Goal: Task Accomplishment & Management: Manage account settings

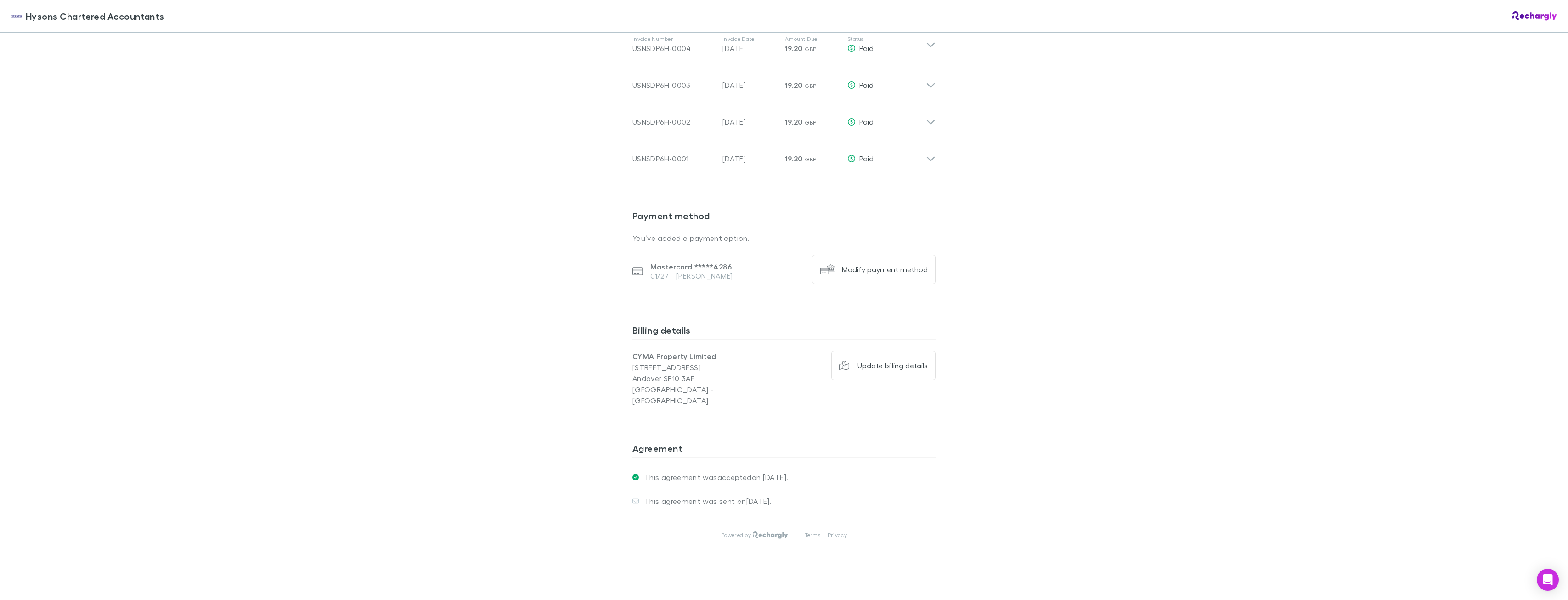
scroll to position [326, 0]
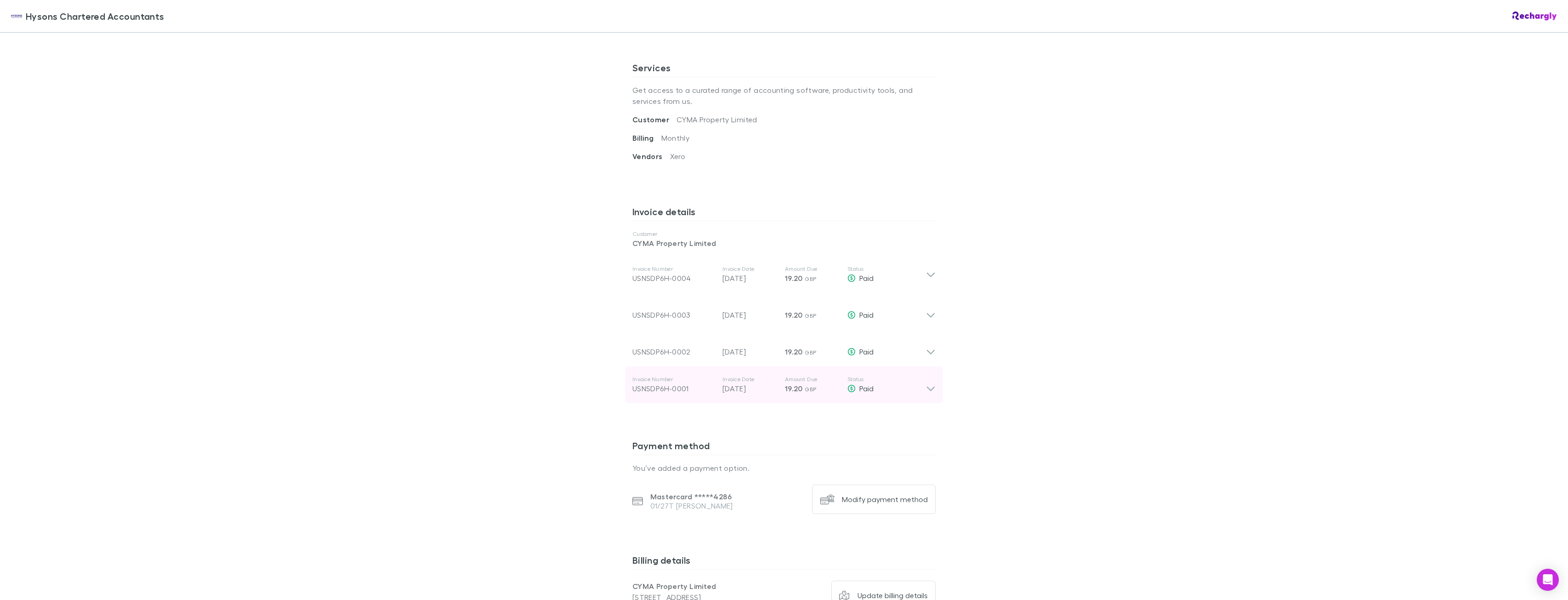
click at [929, 386] on icon at bounding box center [931, 384] width 10 height 18
click at [926, 381] on icon at bounding box center [931, 384] width 10 height 18
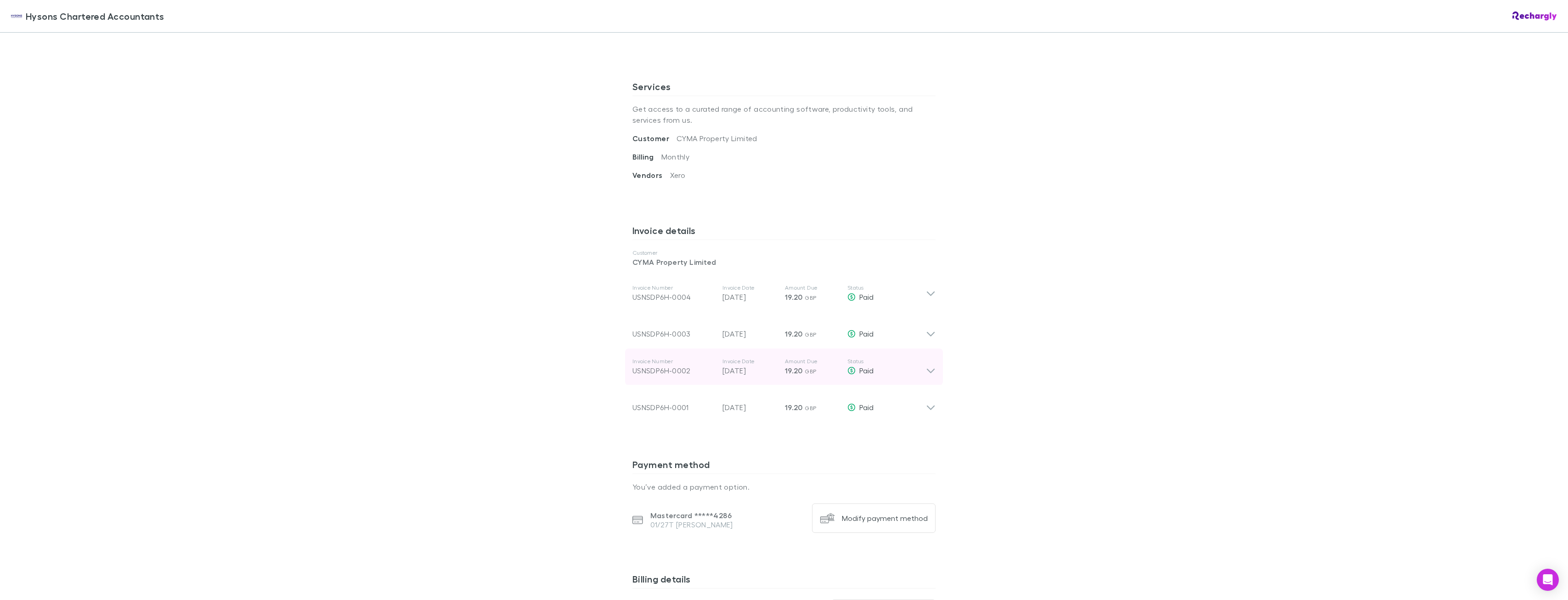
scroll to position [281, 0]
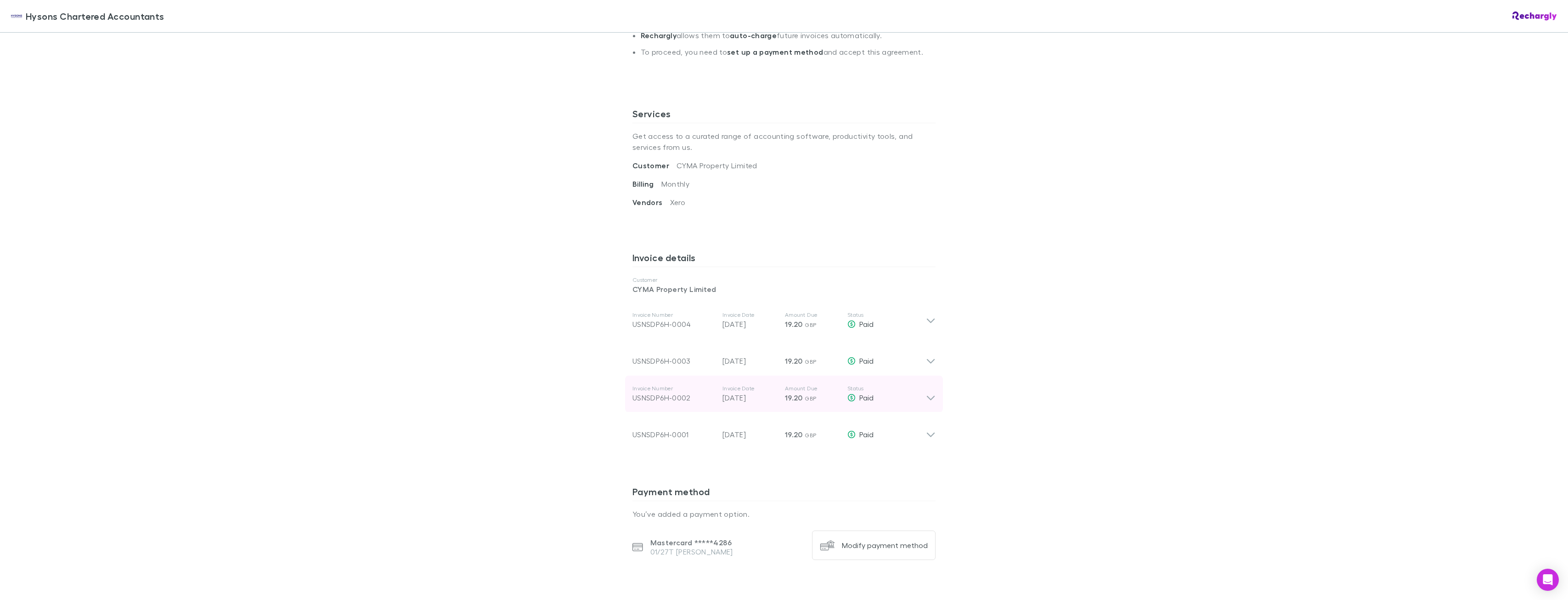
click at [927, 392] on icon at bounding box center [931, 394] width 10 height 18
click at [926, 355] on icon at bounding box center [931, 357] width 10 height 18
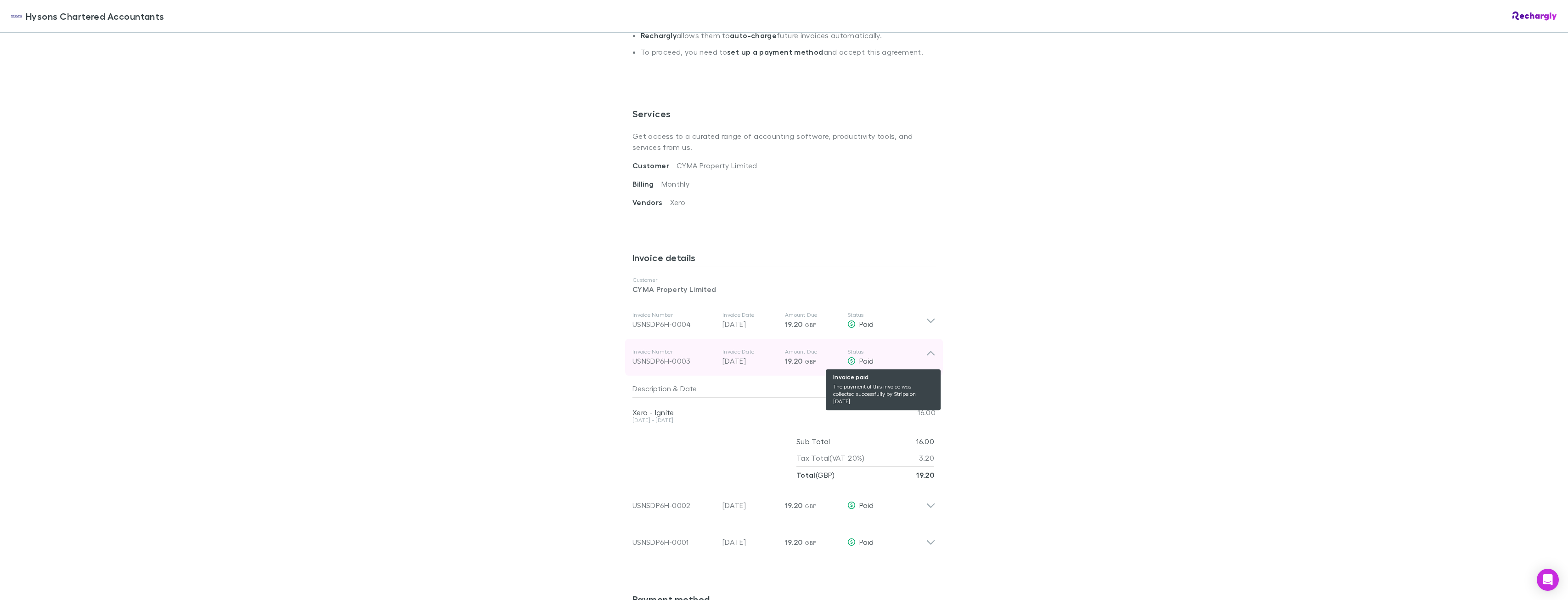
click at [922, 355] on div "Paid" at bounding box center [886, 361] width 79 height 11
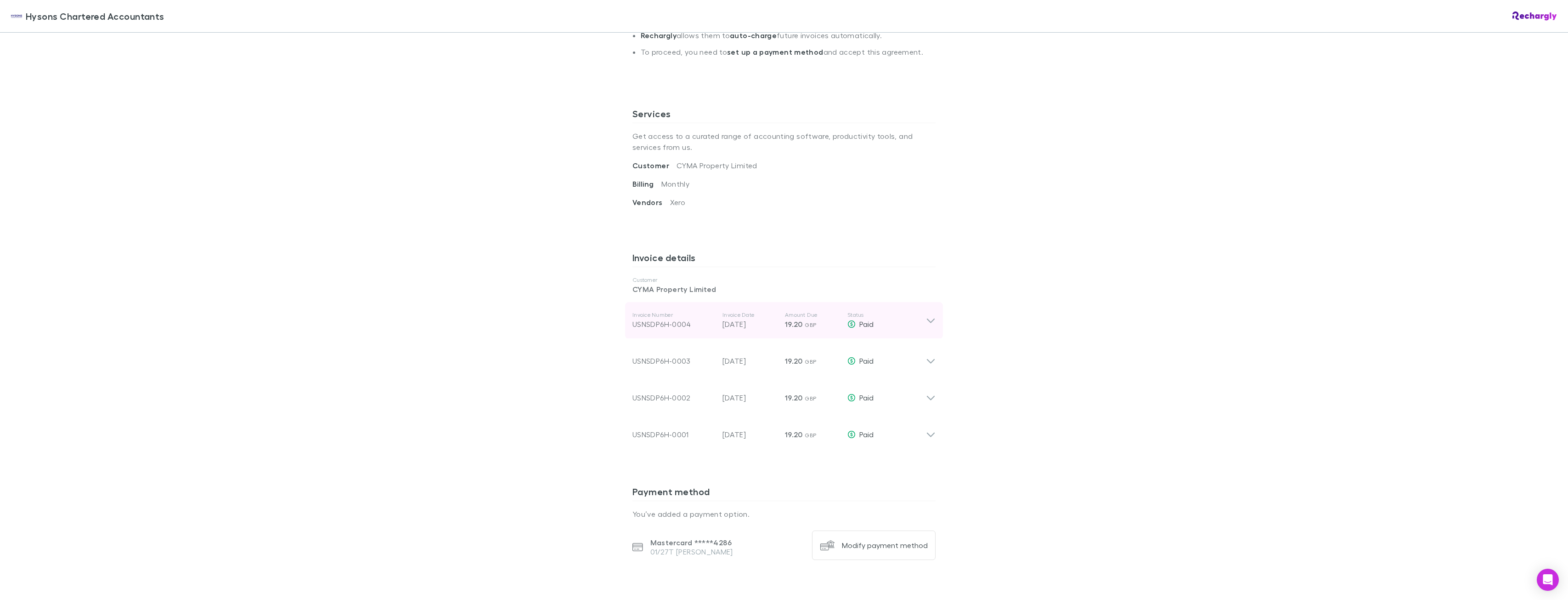
click at [929, 315] on icon at bounding box center [931, 320] width 10 height 11
click at [663, 317] on p "Invoice Number" at bounding box center [674, 315] width 83 height 7
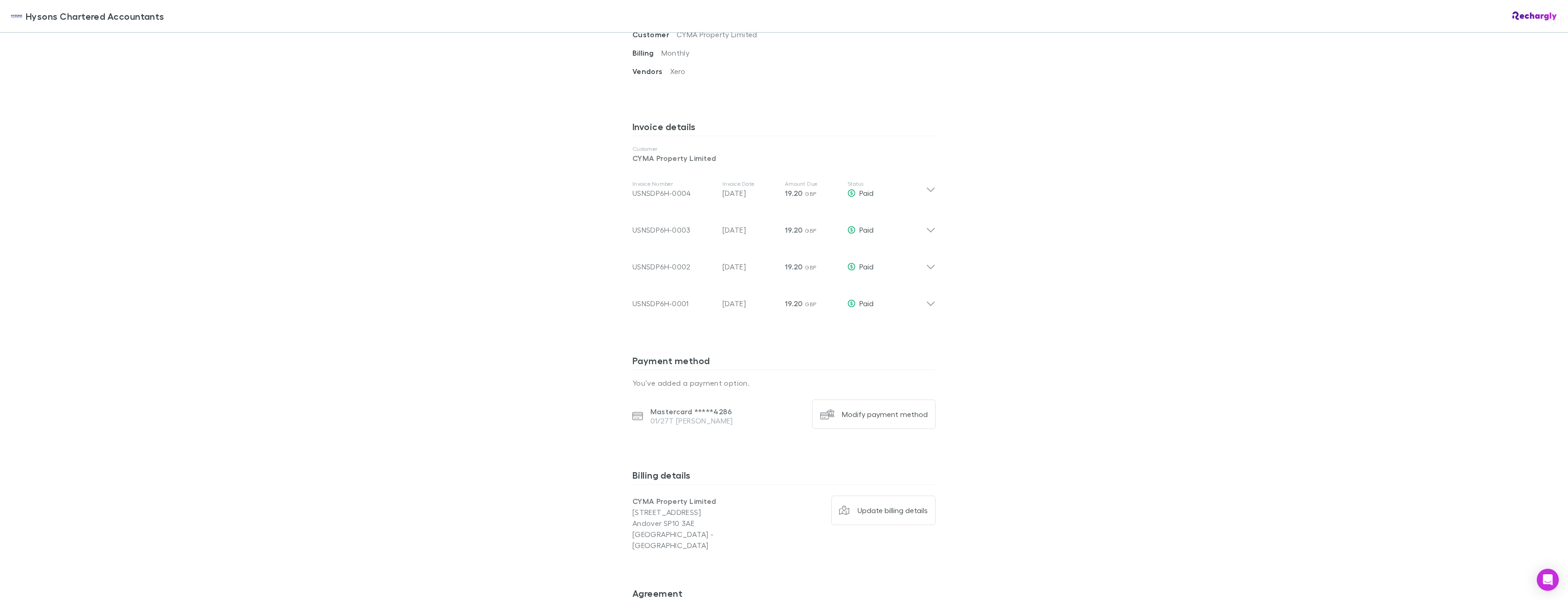
scroll to position [414, 0]
click at [916, 186] on div "Paid" at bounding box center [886, 191] width 79 height 11
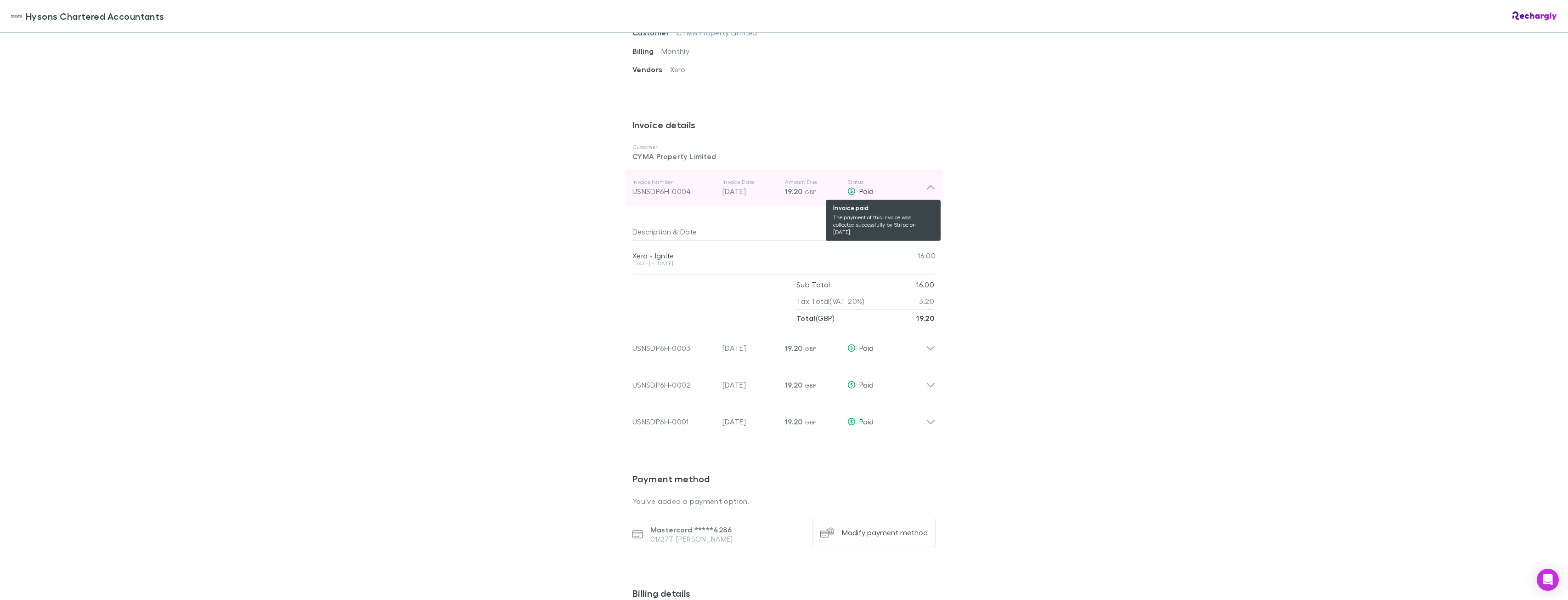
click at [916, 186] on div "Paid" at bounding box center [886, 191] width 79 height 11
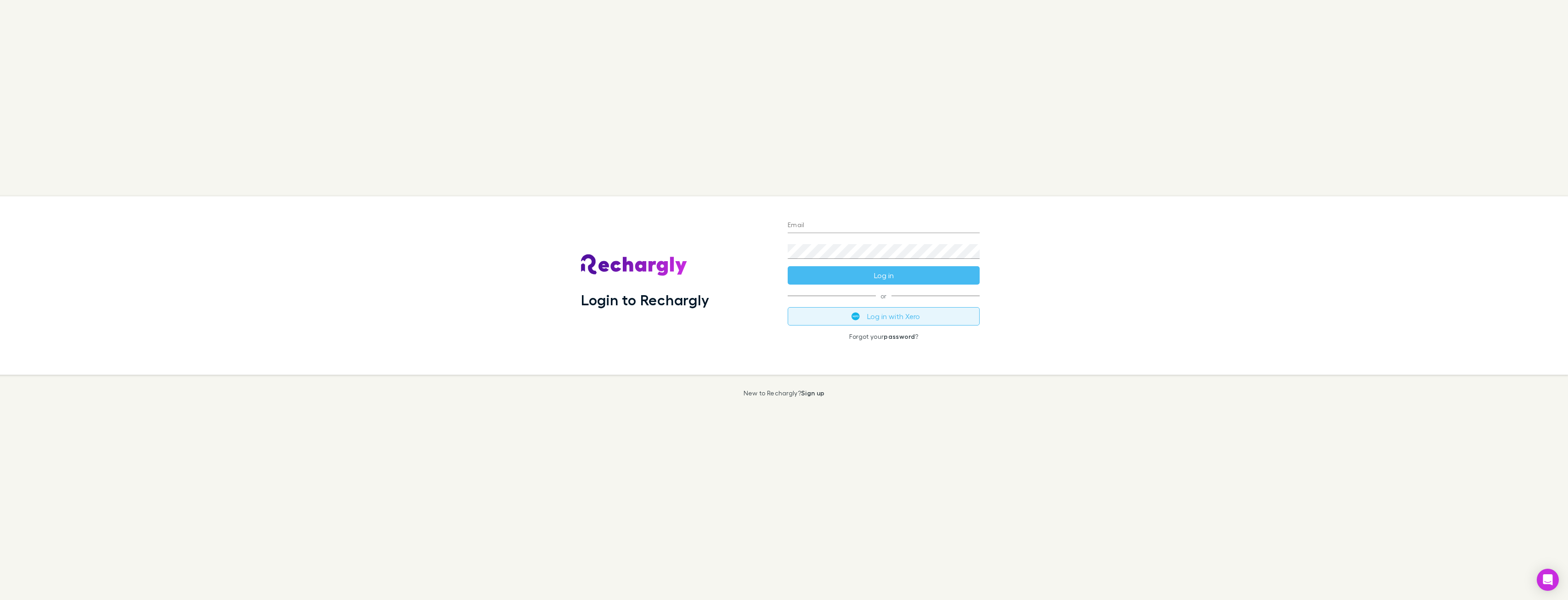
click at [894, 319] on button "Log in with Xero" at bounding box center [883, 316] width 192 height 18
click at [834, 220] on input "Email" at bounding box center [883, 225] width 192 height 15
type input "**********"
click at [979, 252] on nordpass-icon at bounding box center [979, 252] width 0 height 0
click at [788, 266] on button "Log in" at bounding box center [883, 275] width 192 height 18
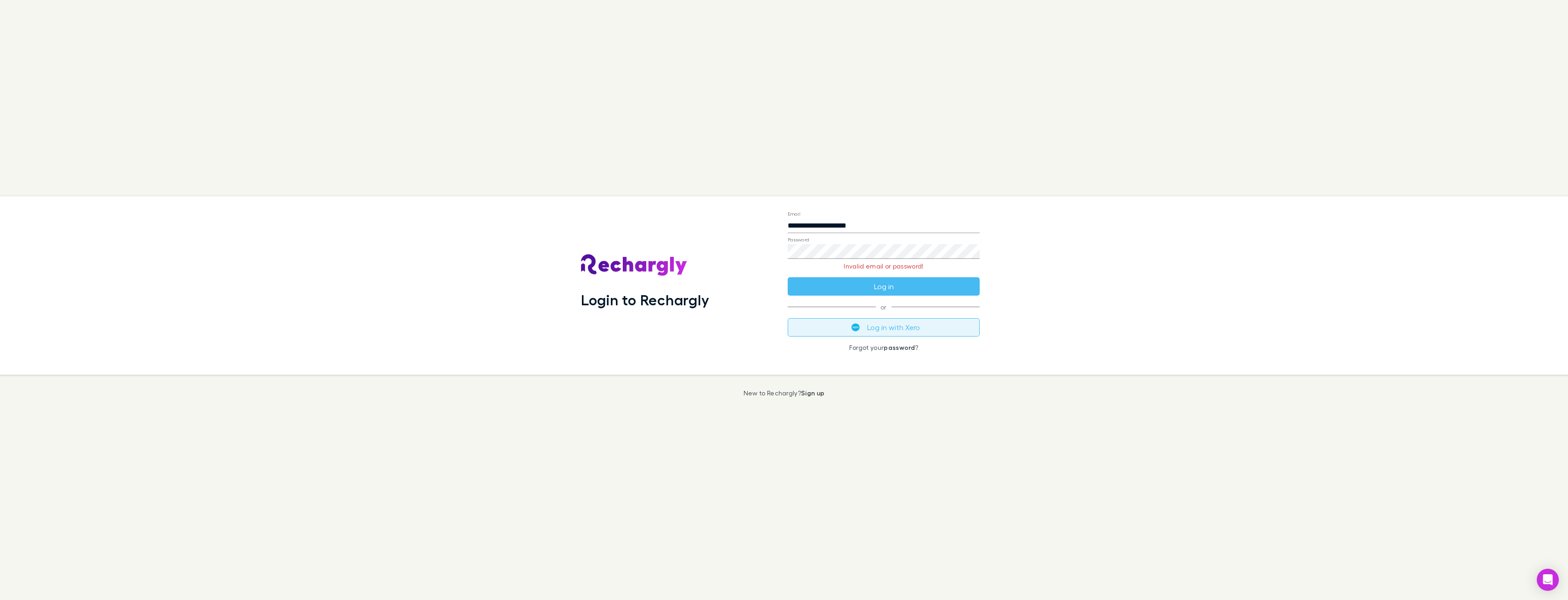
click at [890, 328] on button "Log in with Xero" at bounding box center [883, 327] width 192 height 18
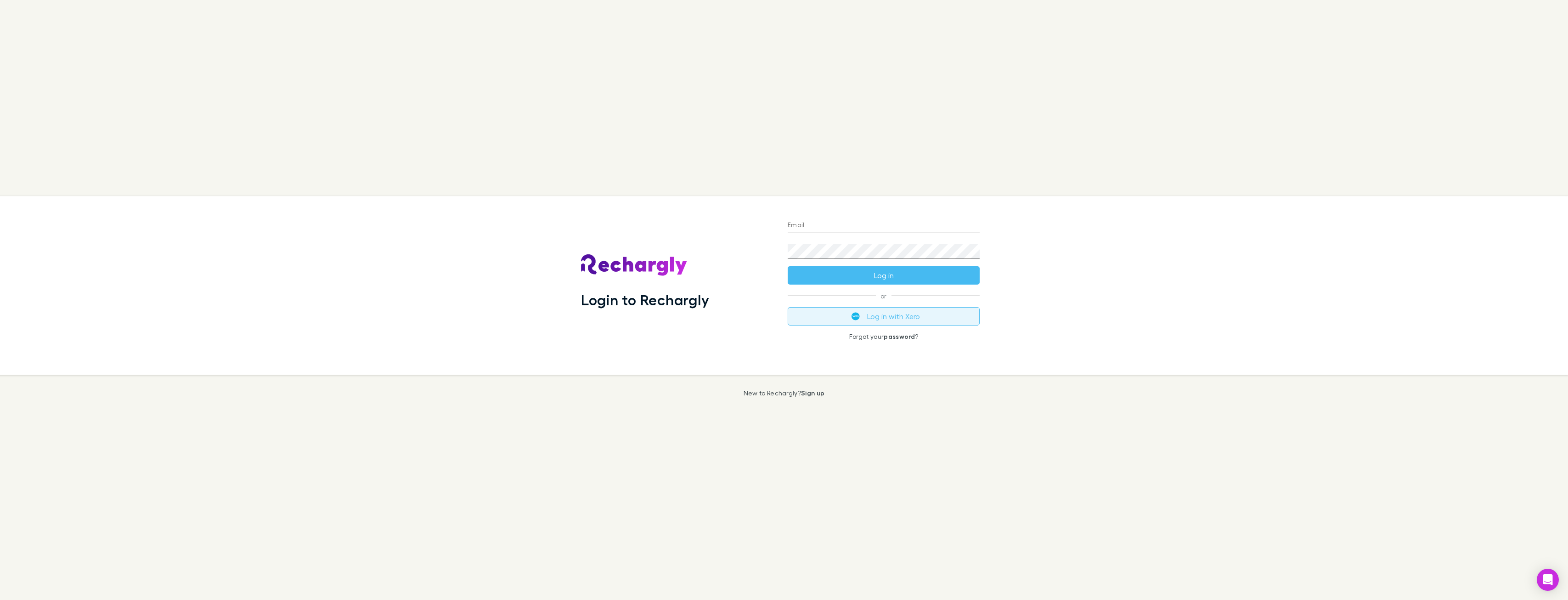
click at [905, 319] on button "Log in with Xero" at bounding box center [883, 316] width 192 height 18
click at [878, 229] on input "Email" at bounding box center [883, 225] width 192 height 15
type input "**********"
click at [788, 266] on button "Log in" at bounding box center [883, 275] width 192 height 18
